Goal: Transaction & Acquisition: Download file/media

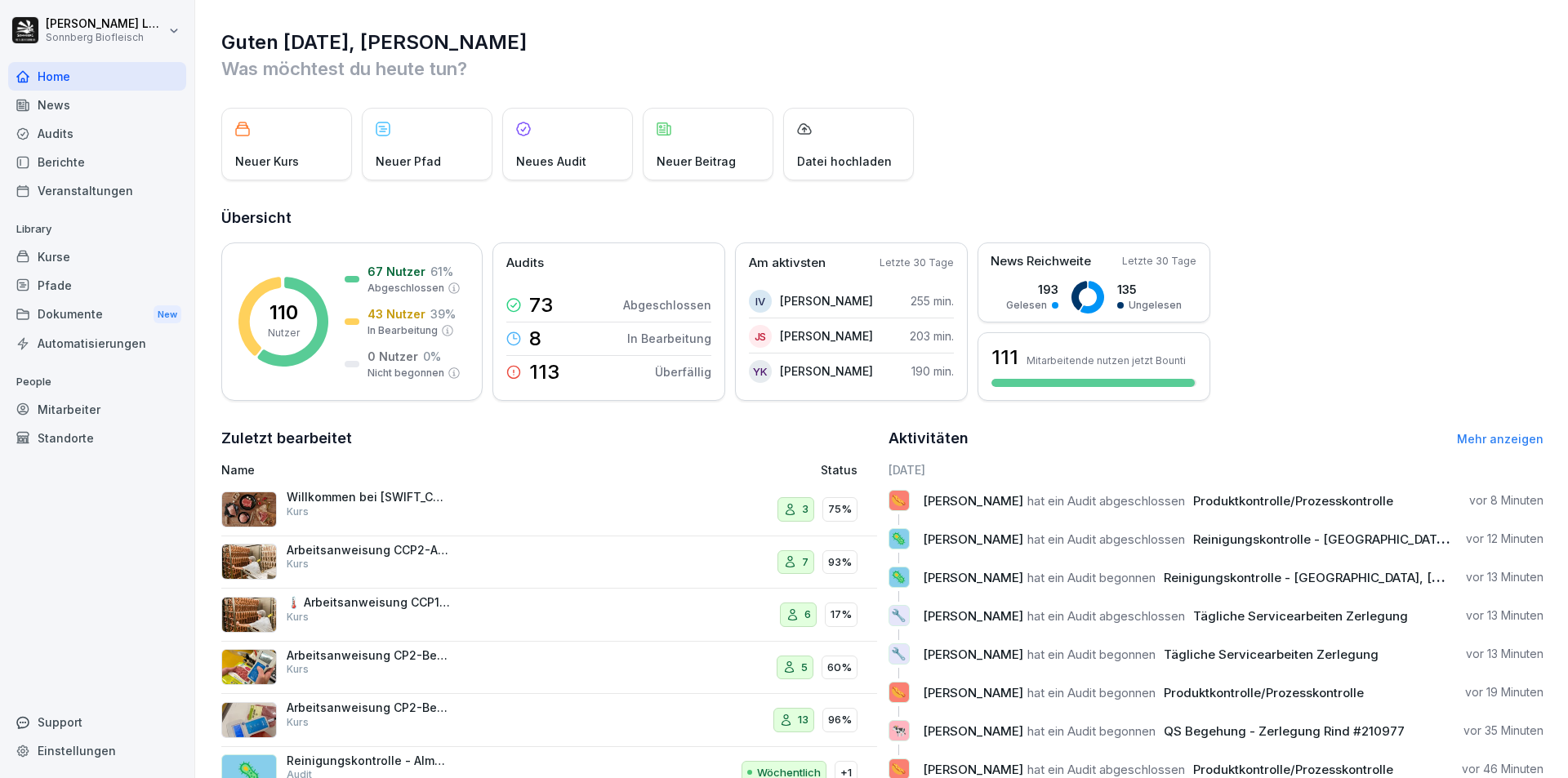
click at [73, 134] on div "Audits" at bounding box center [97, 133] width 178 height 28
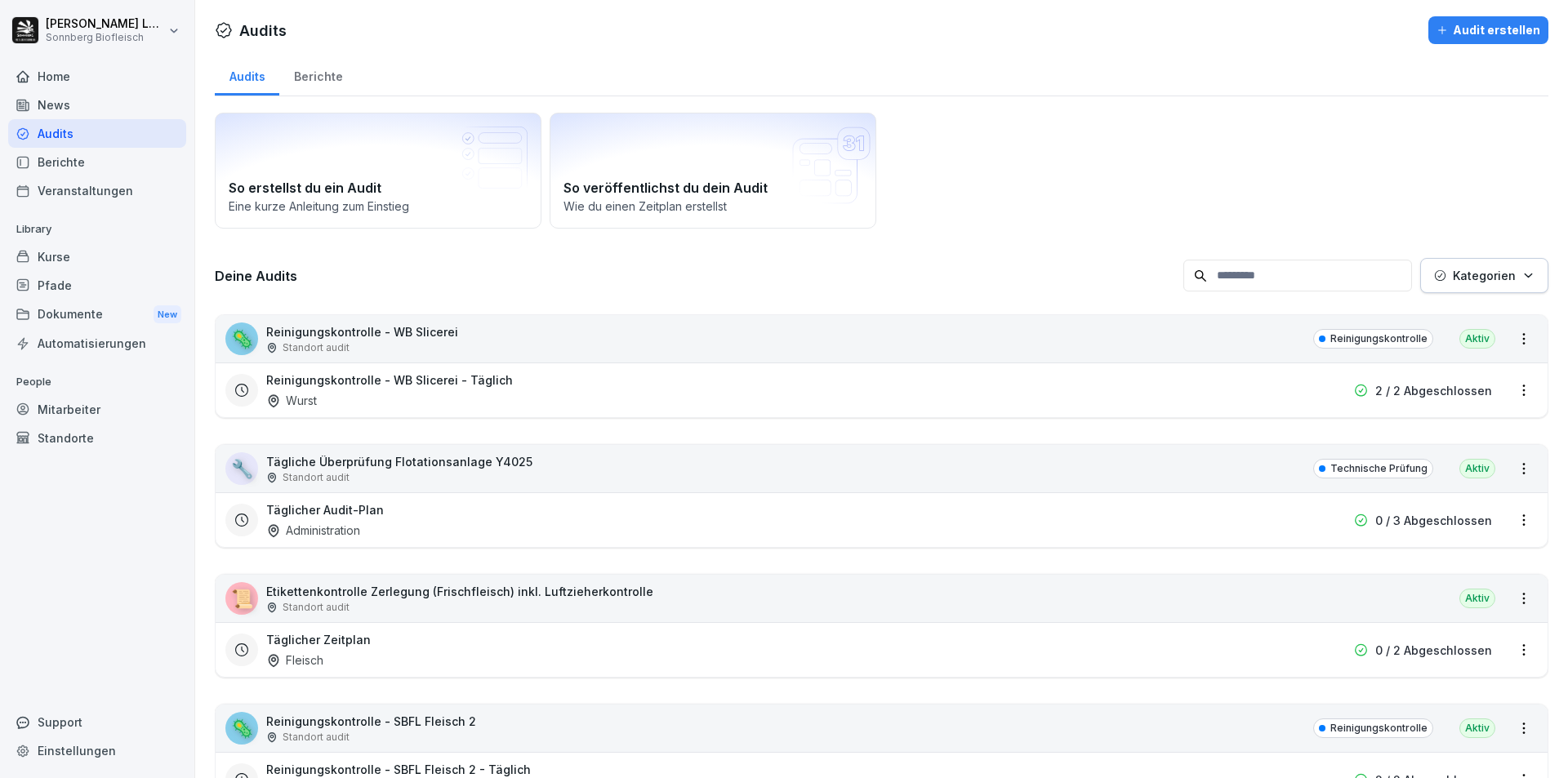
click at [1242, 282] on input at bounding box center [1297, 275] width 229 height 32
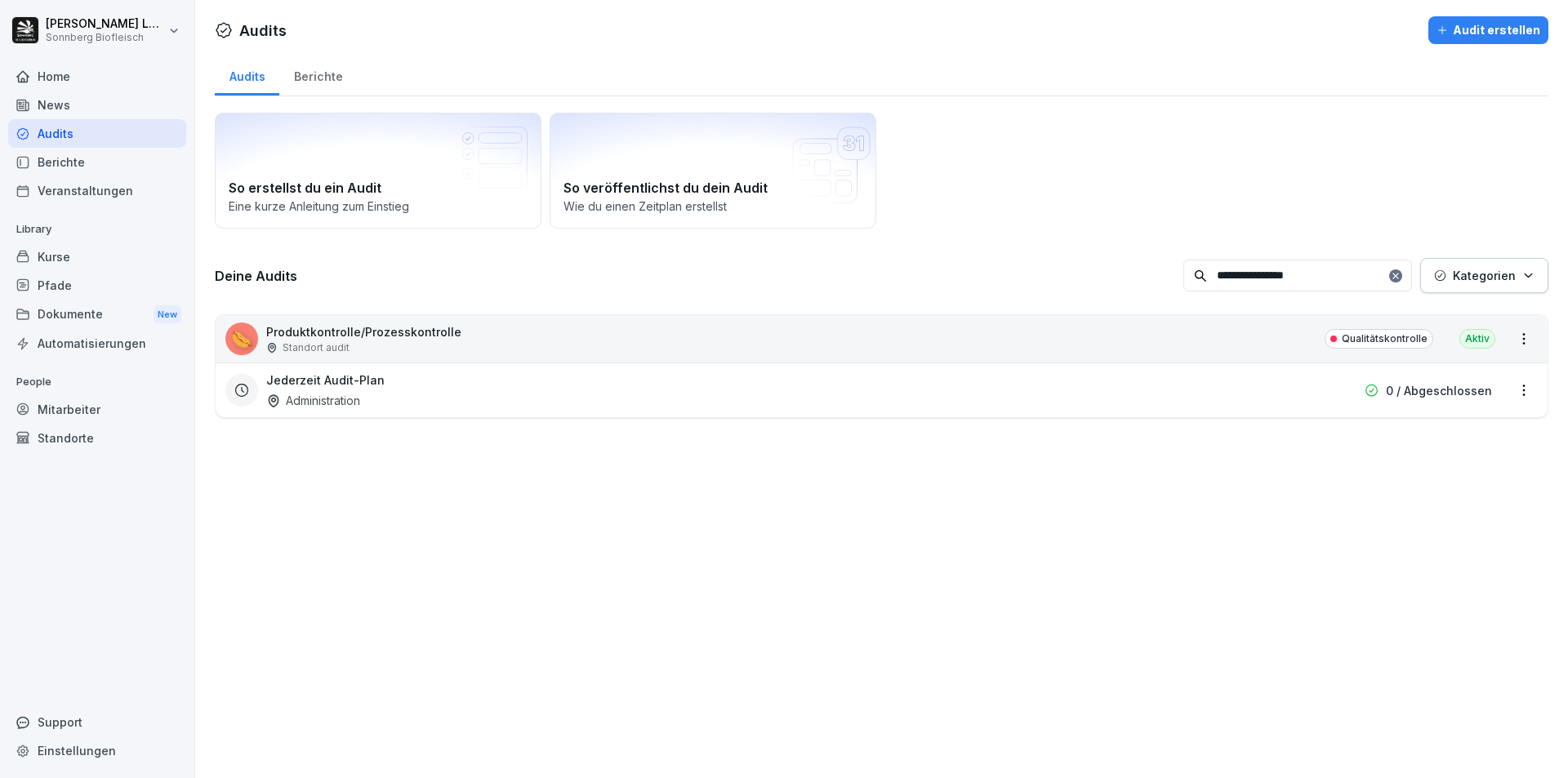
type input "**********"
click at [841, 334] on div "🌭 Produktkontrolle/Prozesskontrolle Standort audit Qualitätskontrolle Aktiv" at bounding box center [882, 339] width 1332 height 47
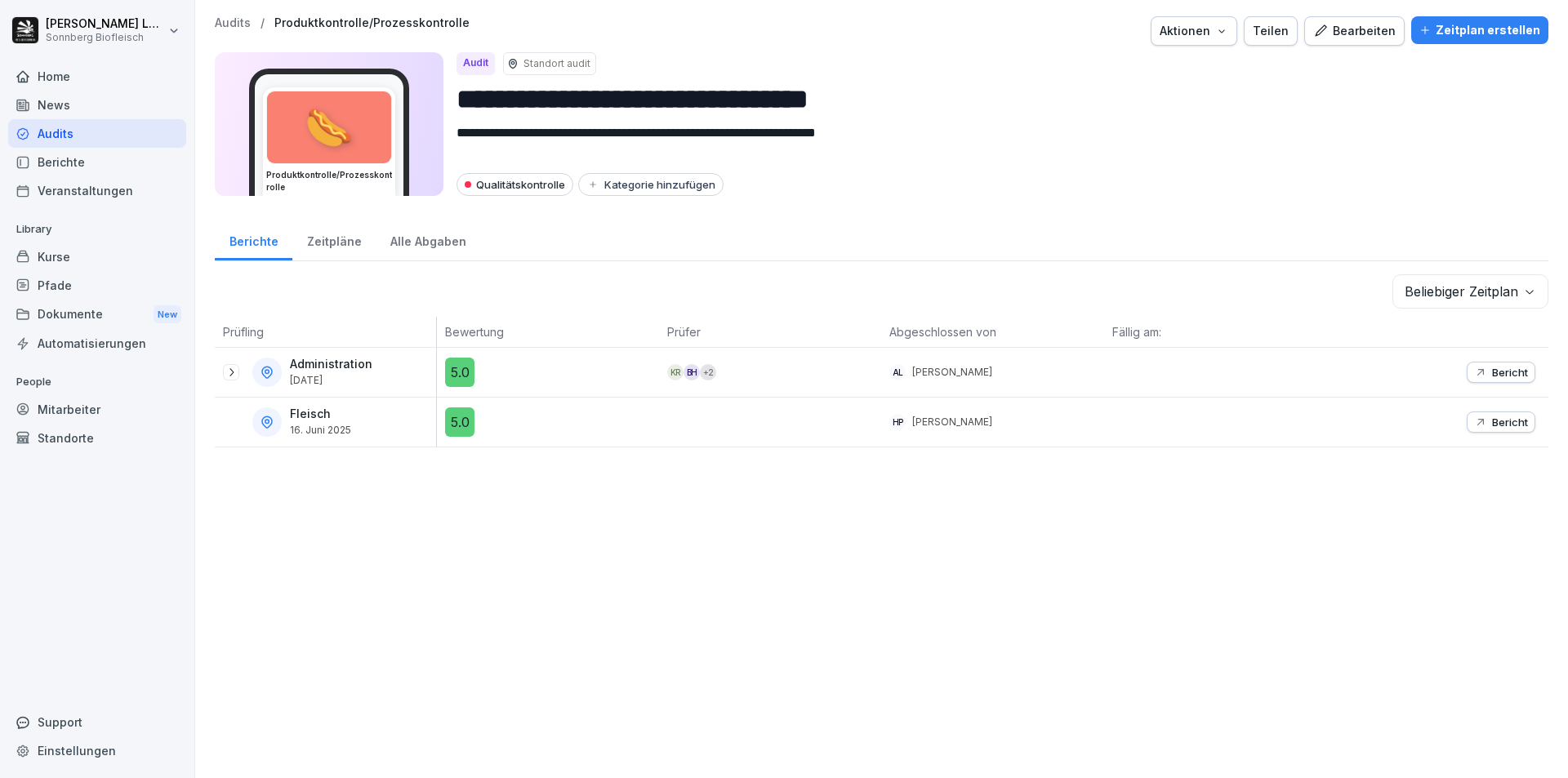
click at [228, 369] on icon at bounding box center [231, 373] width 13 height 13
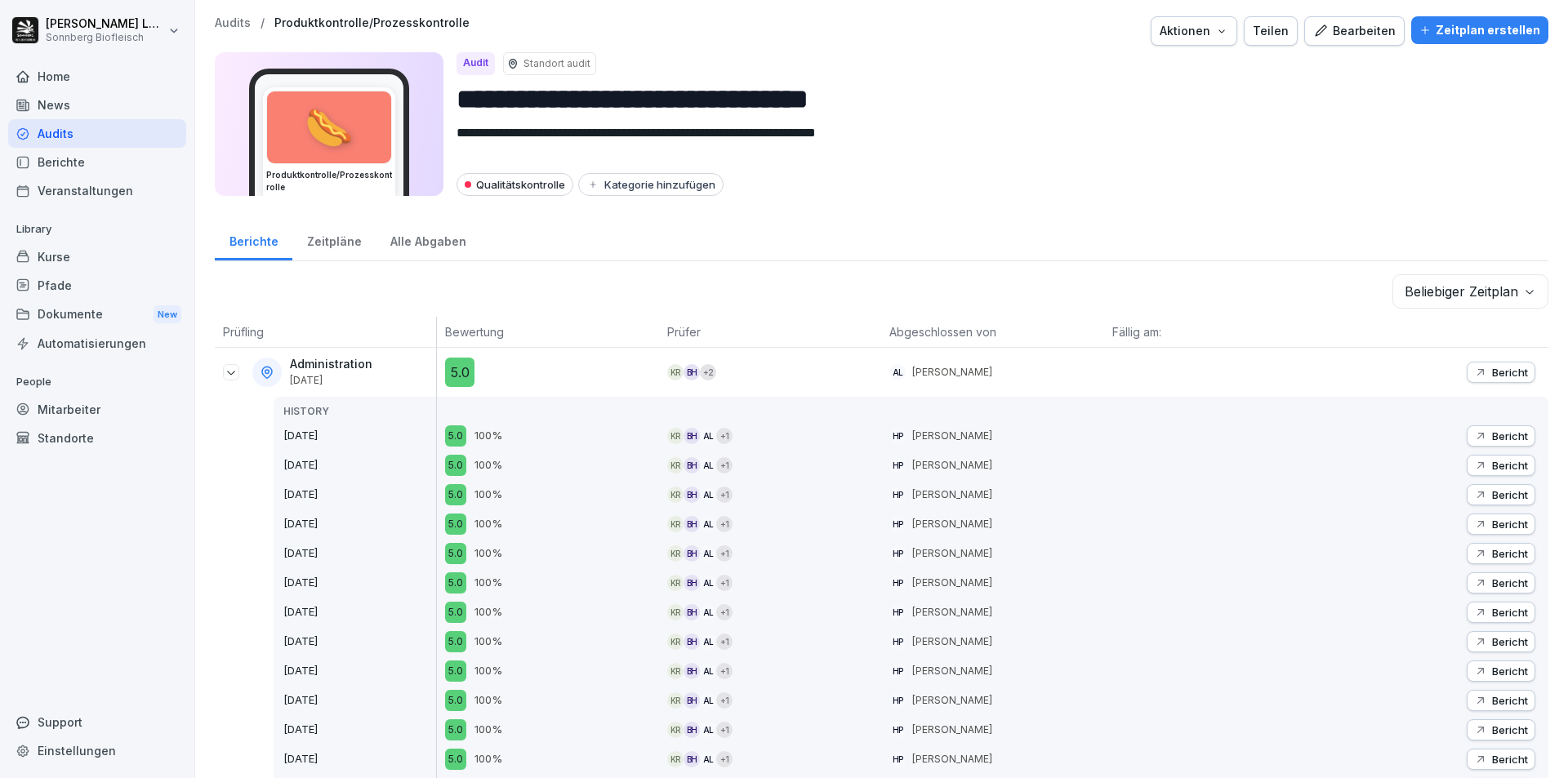
click at [1492, 370] on p "Bericht" at bounding box center [1510, 373] width 36 height 13
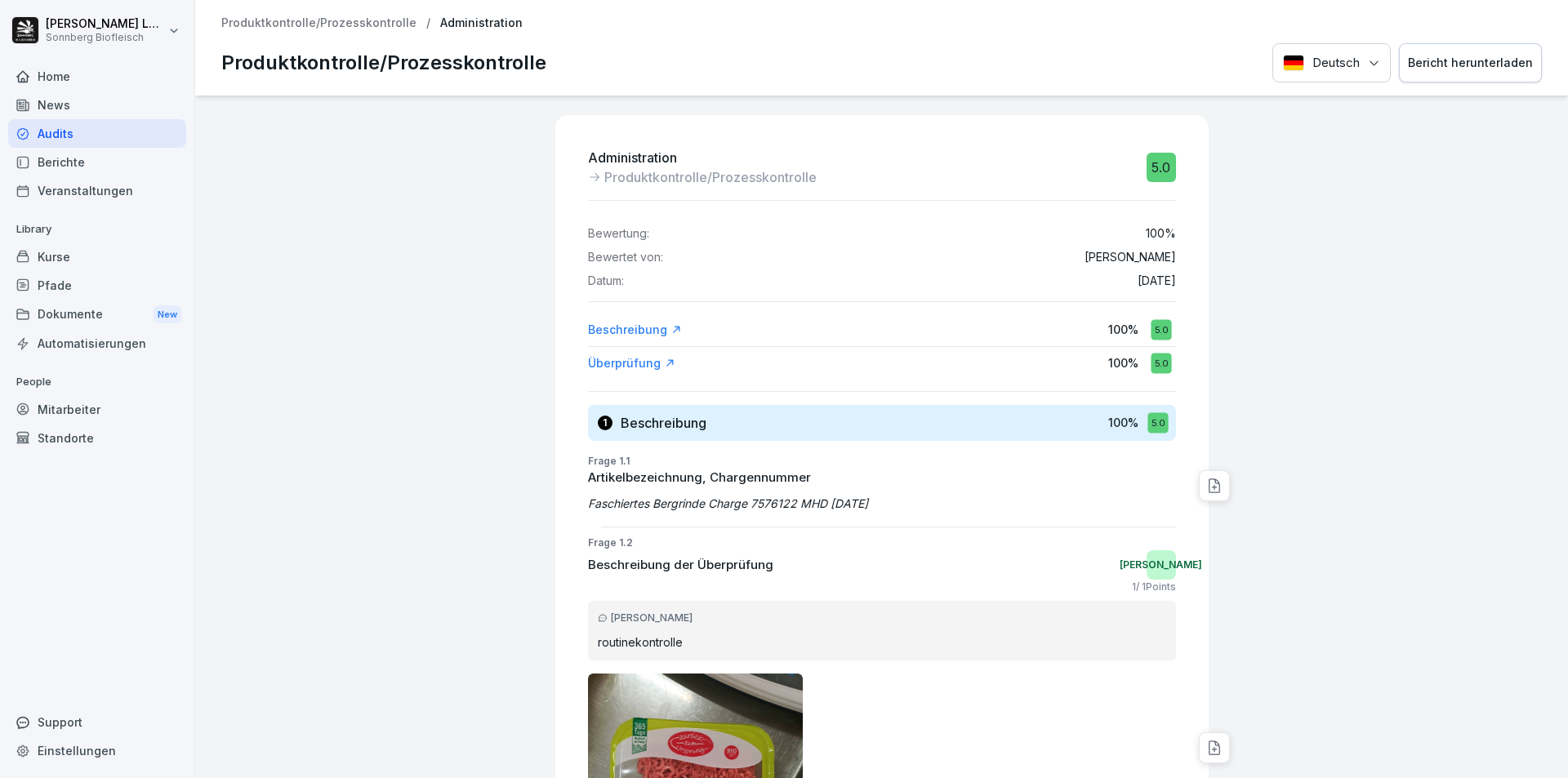
click at [1457, 68] on div "Bericht herunterladen" at bounding box center [1471, 62] width 125 height 18
click at [307, 22] on p "Produktkontrolle/Prozesskontrolle" at bounding box center [319, 23] width 195 height 14
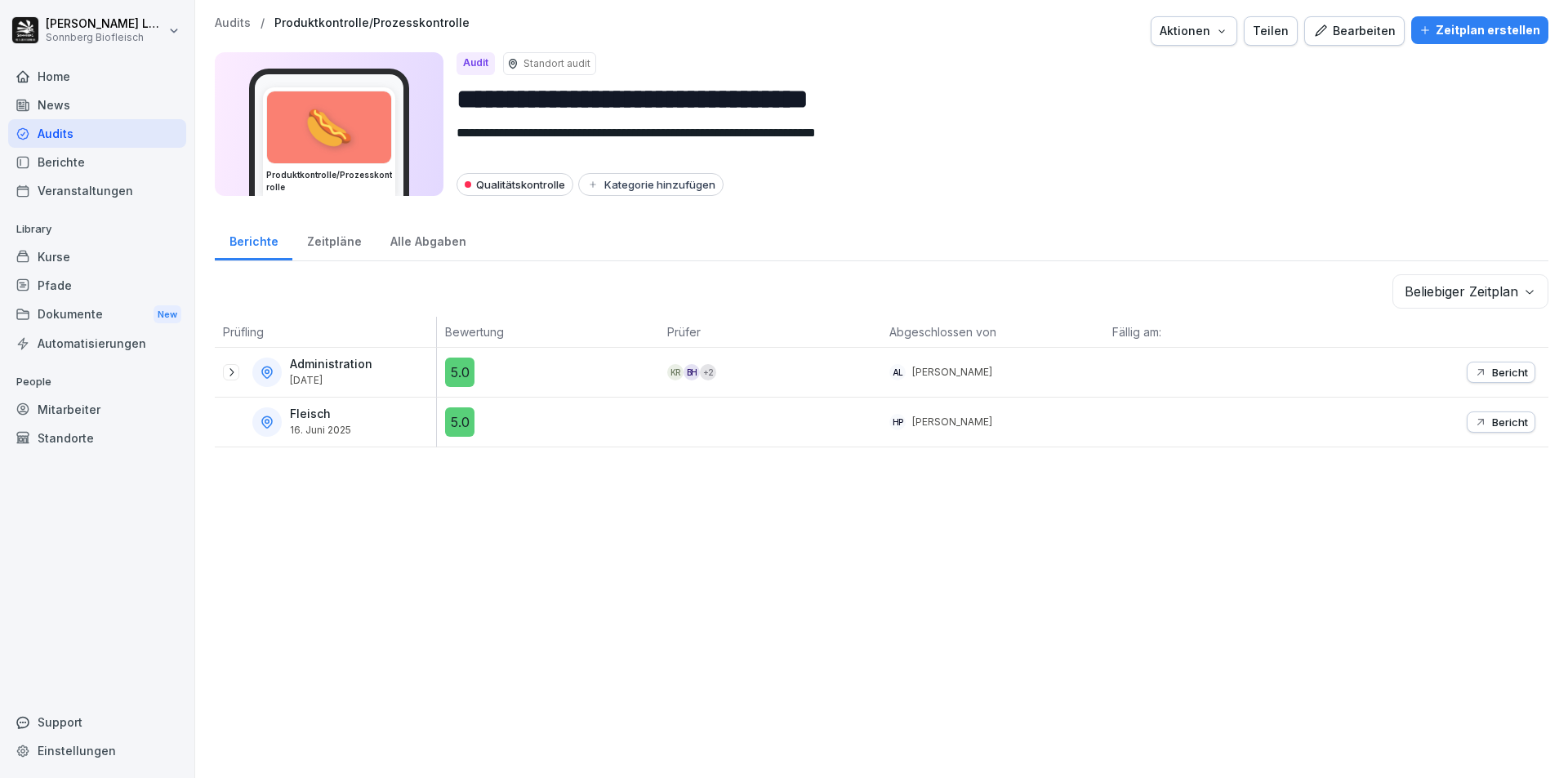
click at [232, 372] on icon at bounding box center [231, 373] width 13 height 13
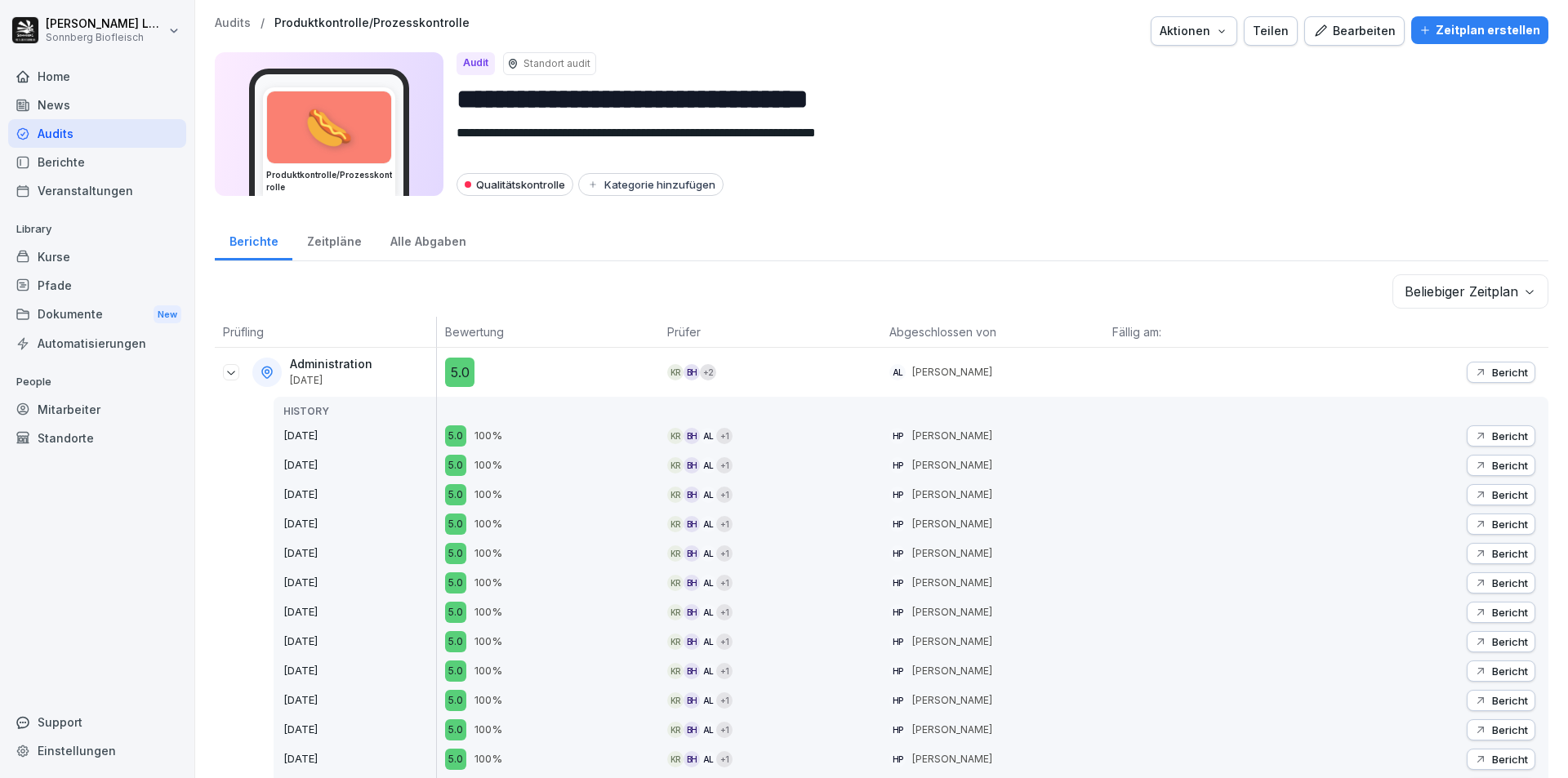
click at [1494, 431] on p "Bericht" at bounding box center [1510, 436] width 36 height 13
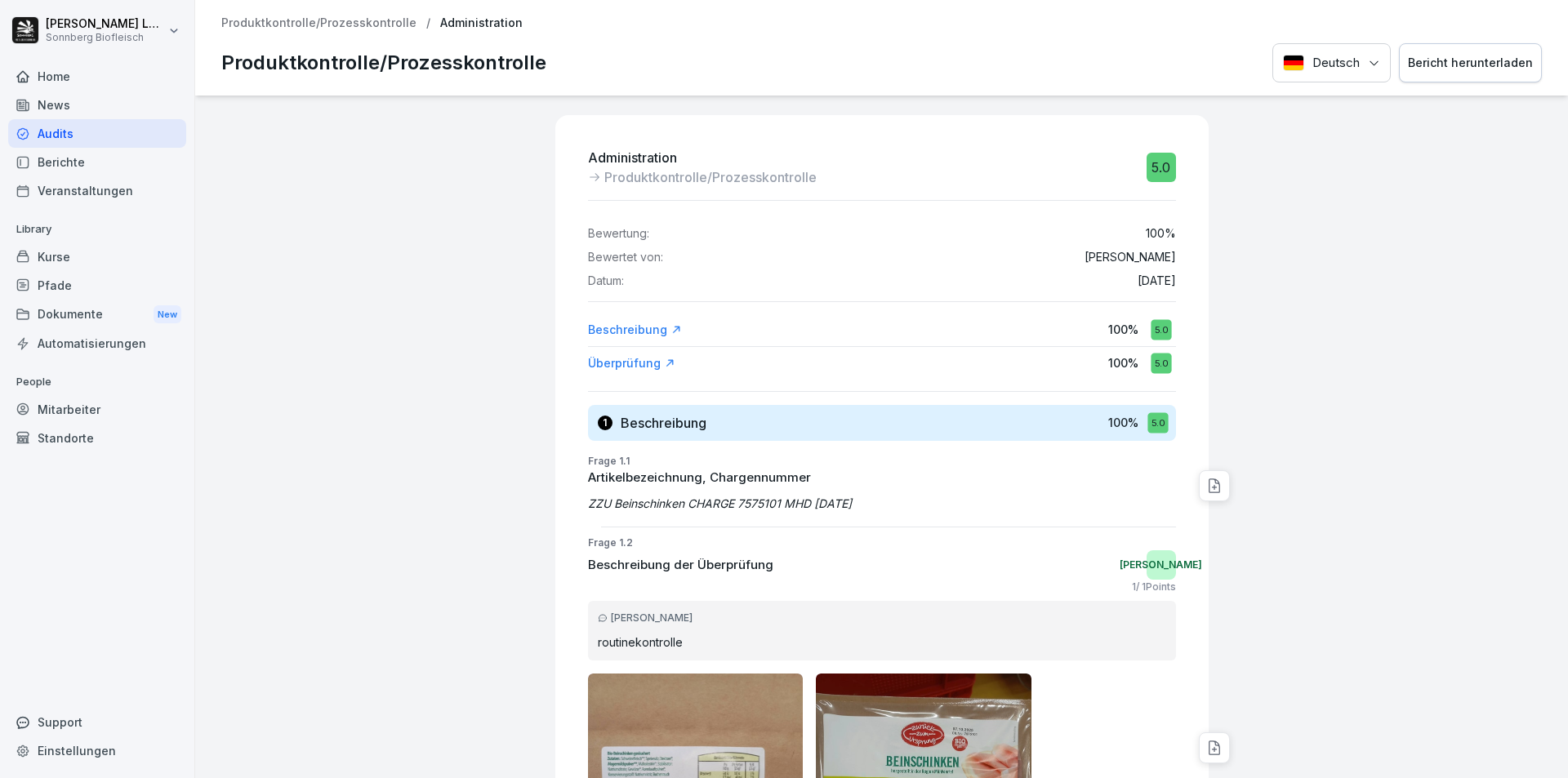
click at [1475, 67] on div "Bericht herunterladen" at bounding box center [1471, 62] width 125 height 18
